Goal: Transaction & Acquisition: Download file/media

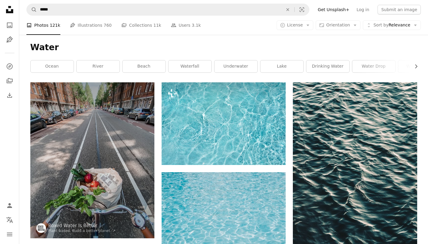
scroll to position [613, 0]
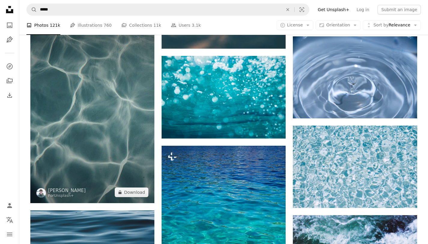
scroll to position [614, 0]
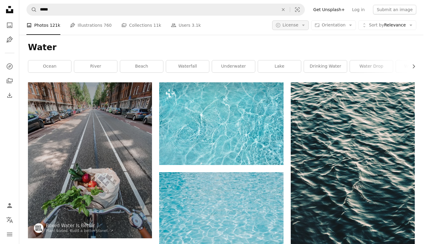
click at [306, 27] on icon "Arrow down" at bounding box center [303, 25] width 5 height 5
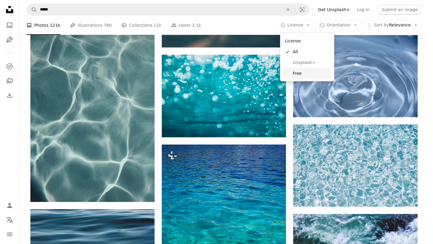
click at [300, 71] on span "Free" at bounding box center [311, 73] width 37 height 6
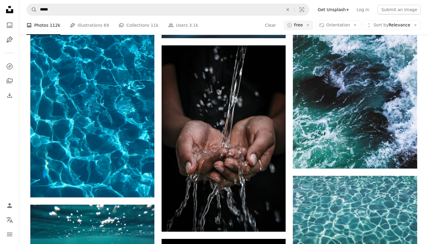
scroll to position [756, 0]
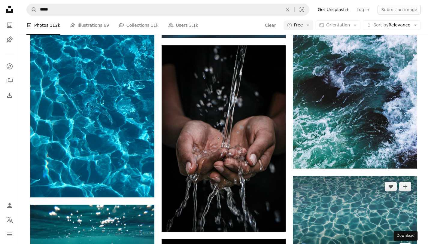
click at [405, 244] on icon "Arrow pointing down" at bounding box center [405, 247] width 5 height 7
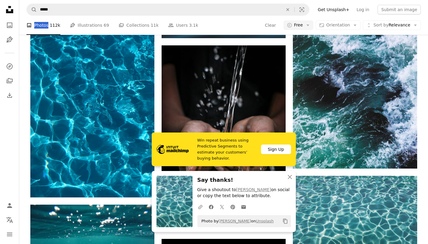
click at [318, 10] on nav "A magnifying glass ***** An X shape Visual search Filters Get Unsplash+ Log in …" at bounding box center [223, 9] width 409 height 19
